Goal: Task Accomplishment & Management: Manage account settings

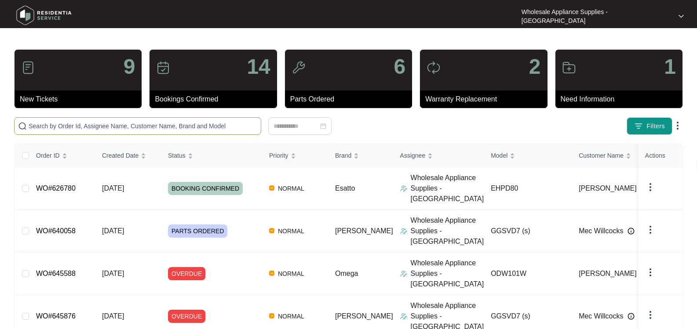
click at [54, 125] on input "text" at bounding box center [143, 126] width 229 height 10
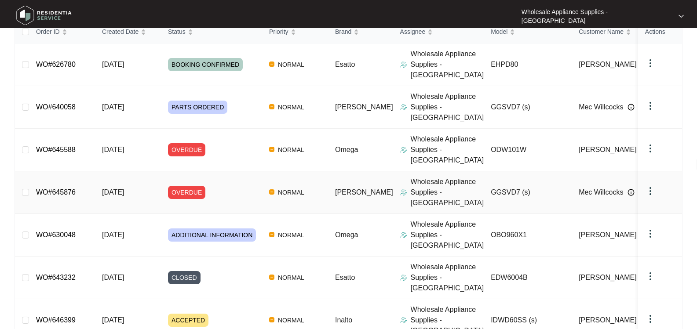
scroll to position [77, 0]
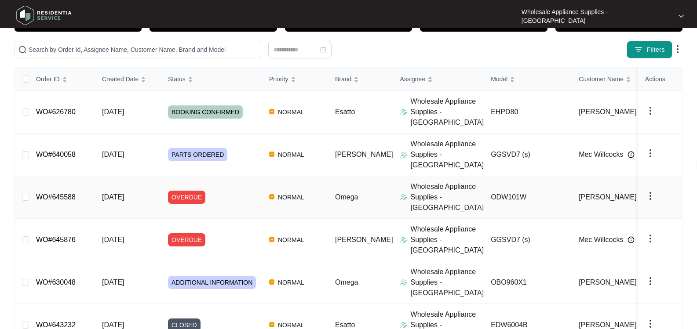
click at [286, 192] on span "NORMAL" at bounding box center [290, 197] width 33 height 11
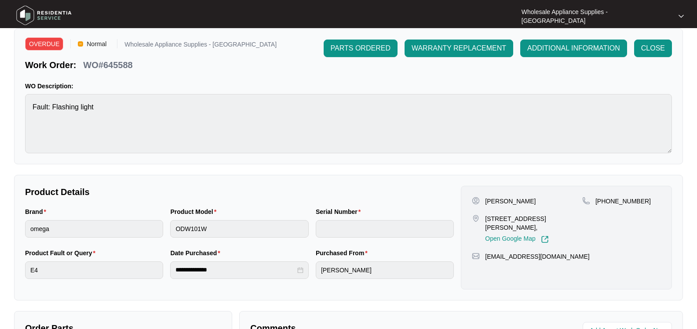
scroll to position [44, 0]
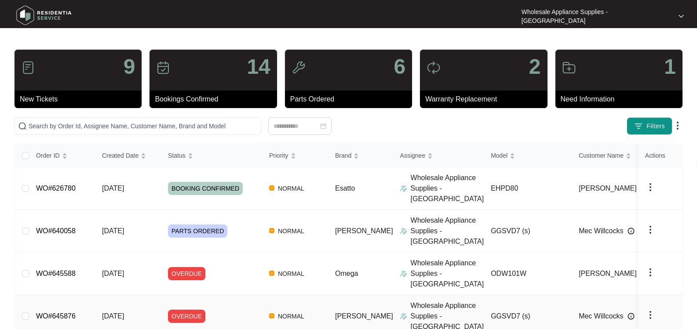
click at [183, 310] on span "OVERDUE" at bounding box center [186, 316] width 37 height 13
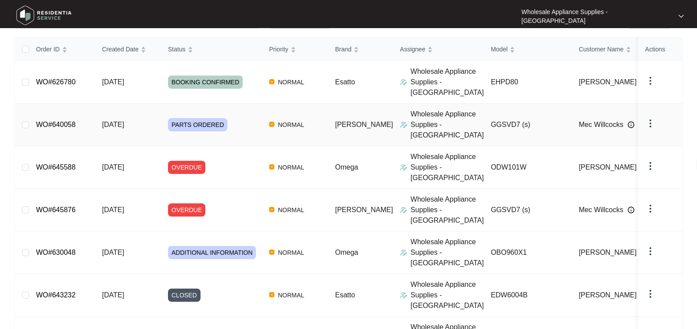
scroll to position [132, 0]
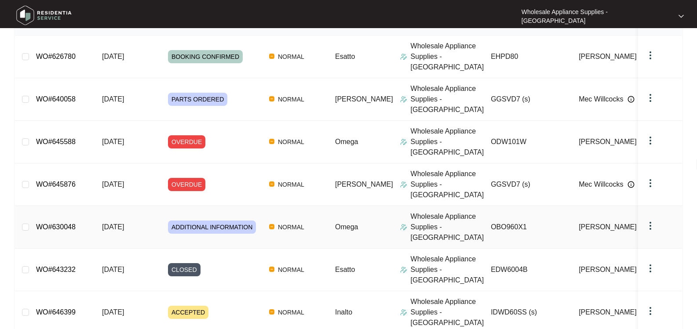
click at [225, 221] on span "ADDITIONAL INFORMATION" at bounding box center [212, 227] width 88 height 13
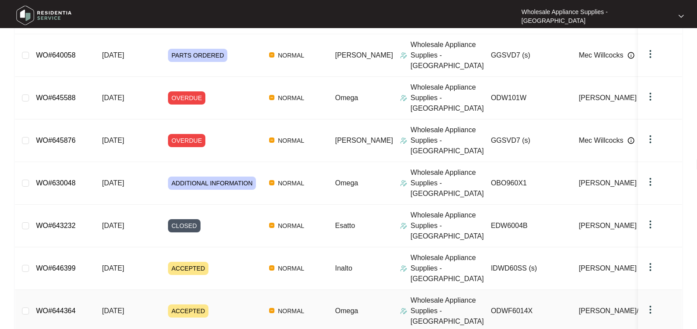
scroll to position [208, 0]
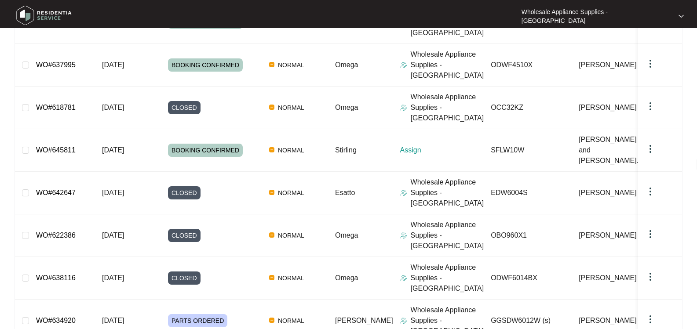
scroll to position [193, 0]
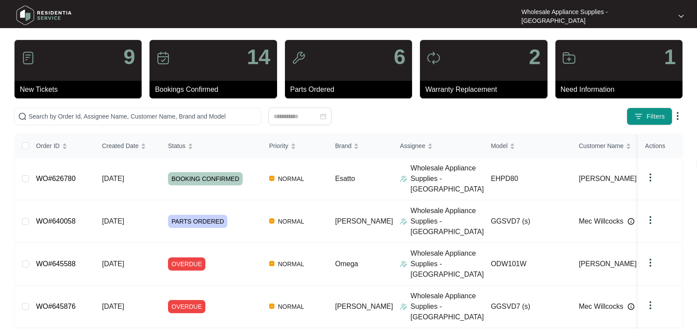
scroll to position [0, 0]
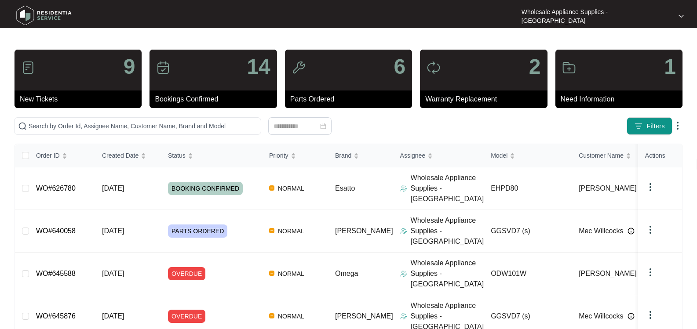
click at [55, 17] on img at bounding box center [44, 15] width 62 height 26
